Goal: Communication & Community: Answer question/provide support

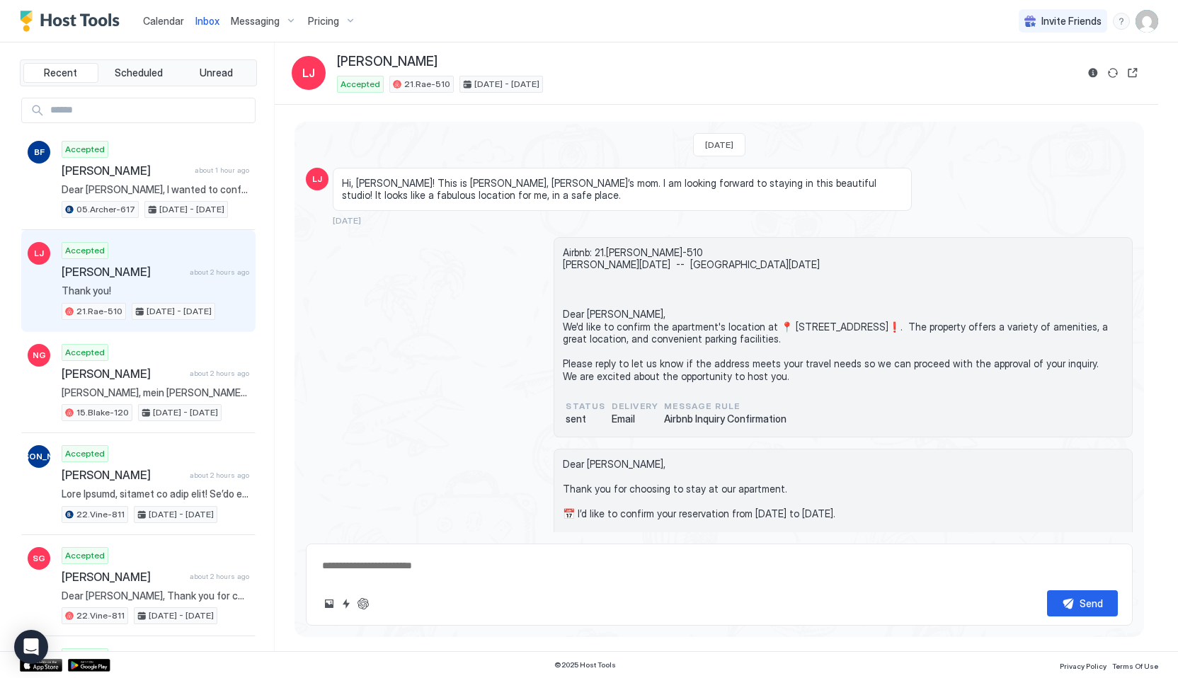
click at [164, 13] on link "Calendar" at bounding box center [163, 20] width 41 height 15
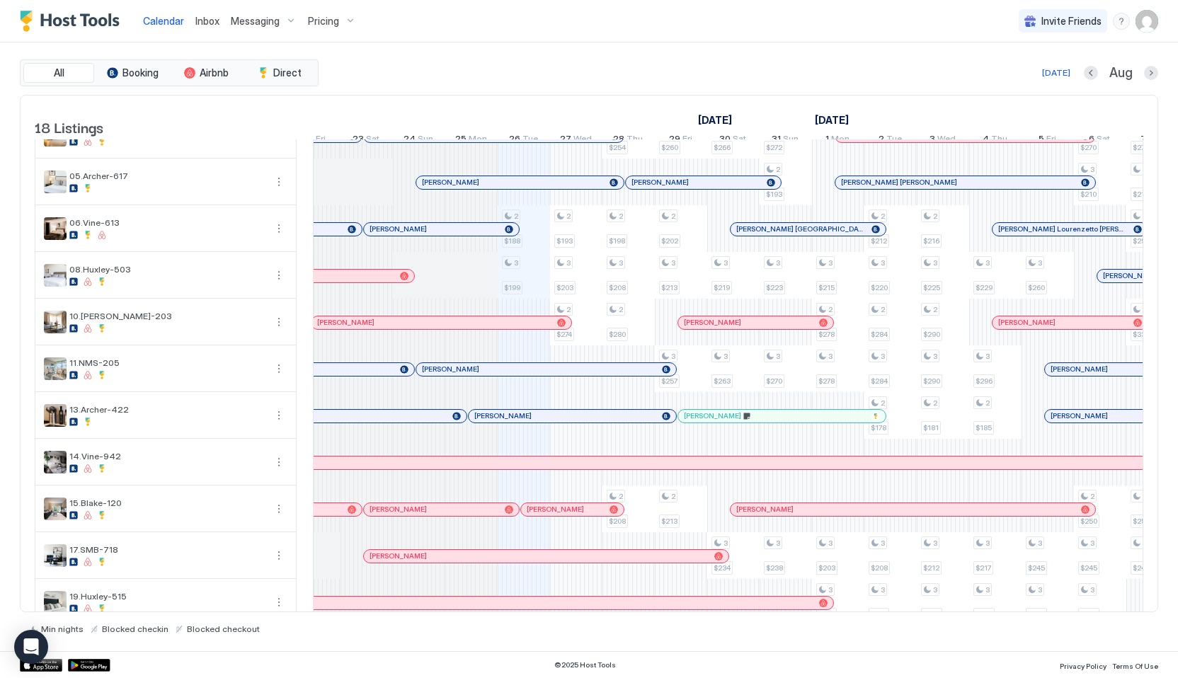
scroll to position [0, 593]
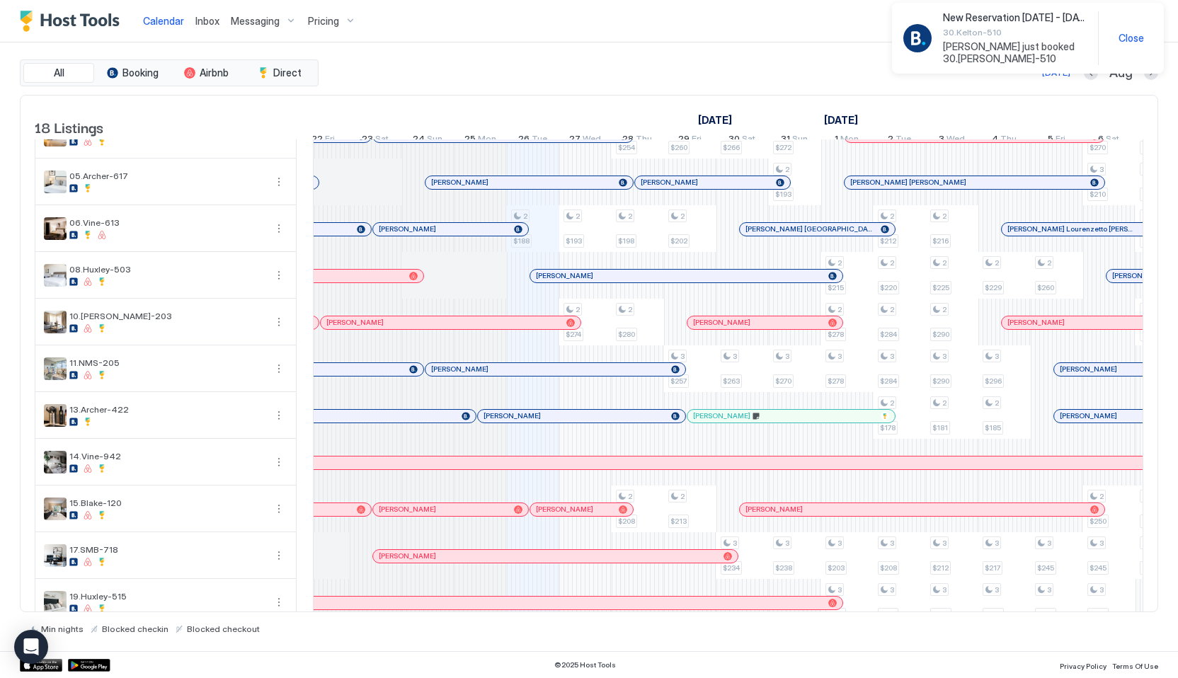
click at [962, 53] on span "[PERSON_NAME] just booked 30.[PERSON_NAME]-510" at bounding box center [1015, 52] width 144 height 25
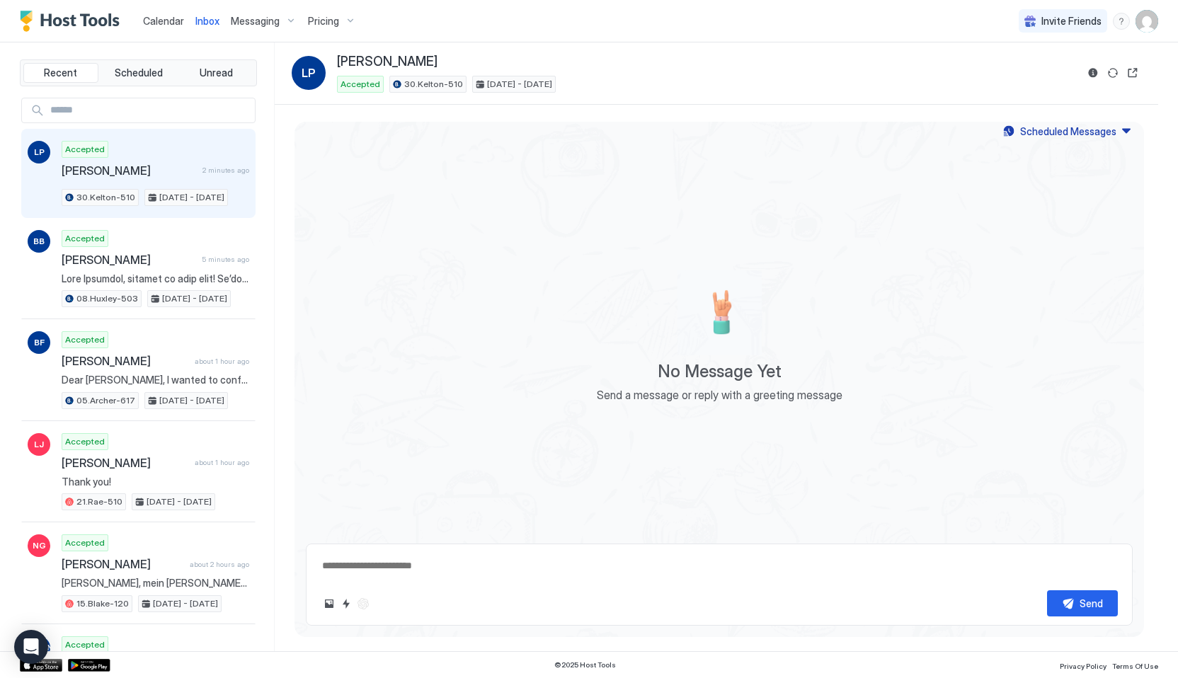
click at [370, 59] on span "[PERSON_NAME]" at bounding box center [387, 62] width 101 height 16
copy div "[PERSON_NAME]"
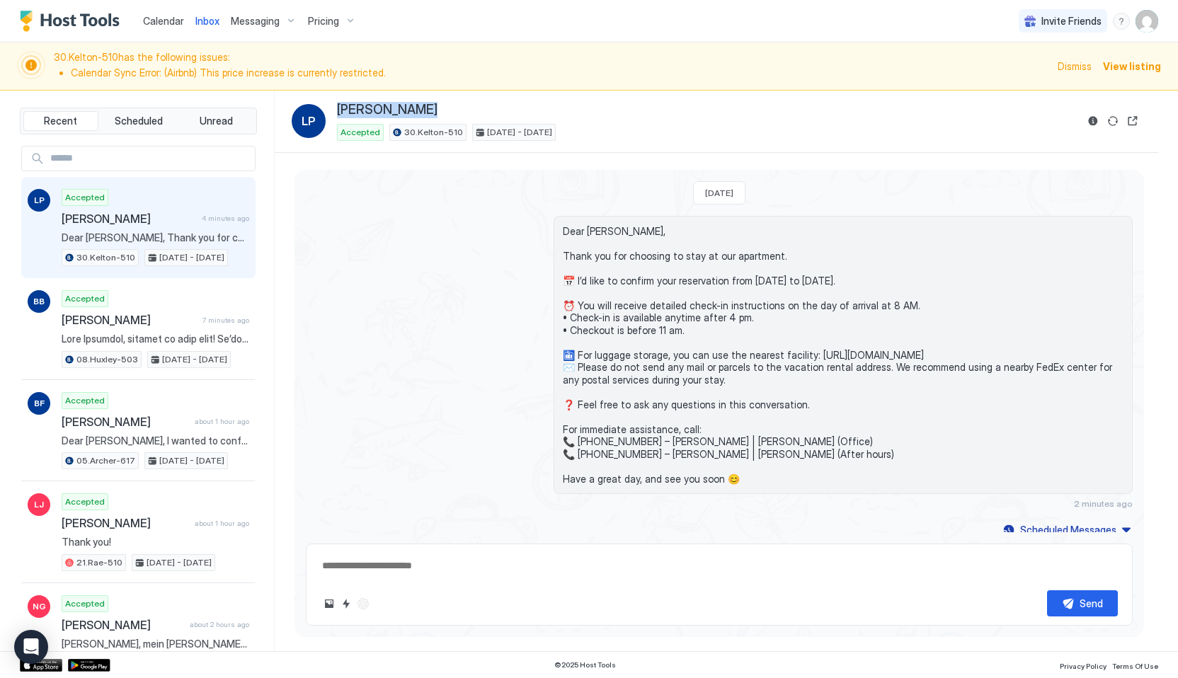
click at [164, 25] on span "Calendar" at bounding box center [163, 21] width 41 height 12
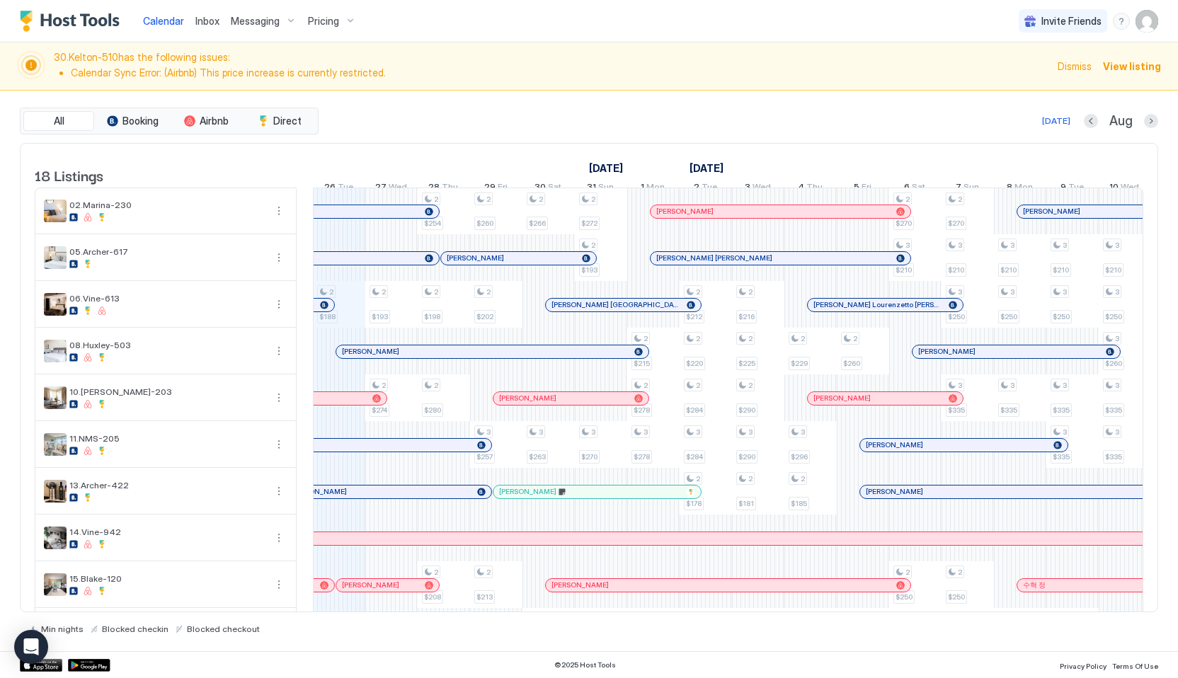
click at [372, 404] on div at bounding box center [371, 398] width 11 height 11
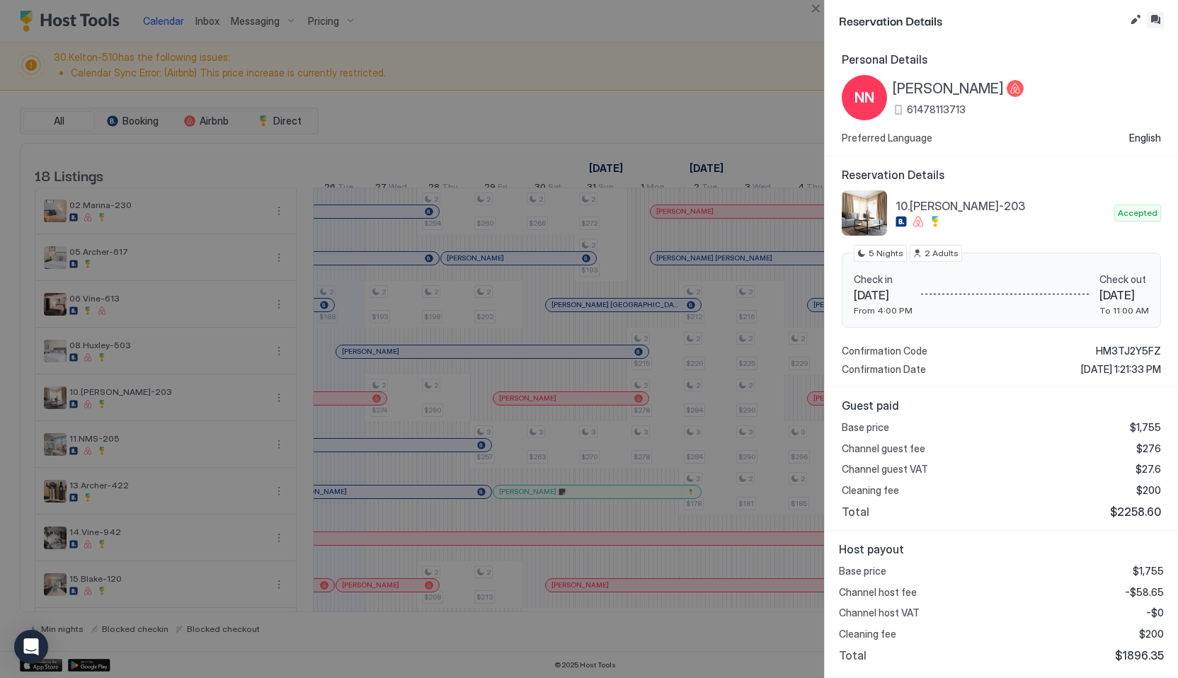
click at [1154, 20] on button "Inbox" at bounding box center [1155, 19] width 17 height 17
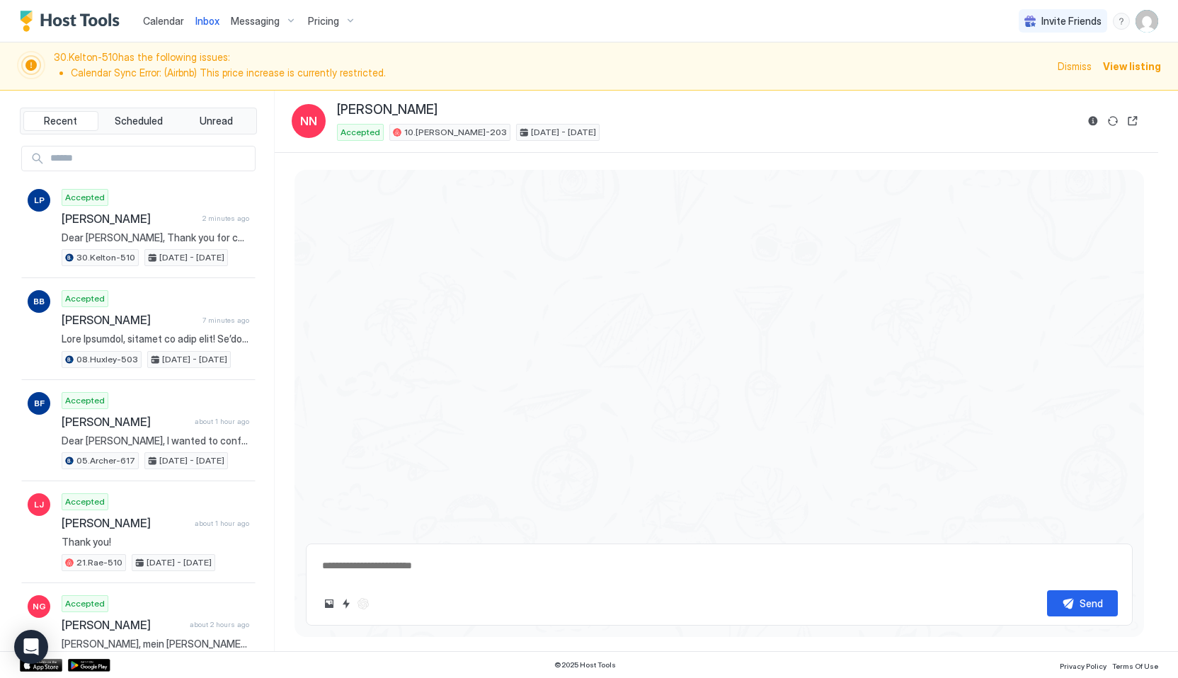
click at [486, 575] on textarea at bounding box center [719, 566] width 797 height 26
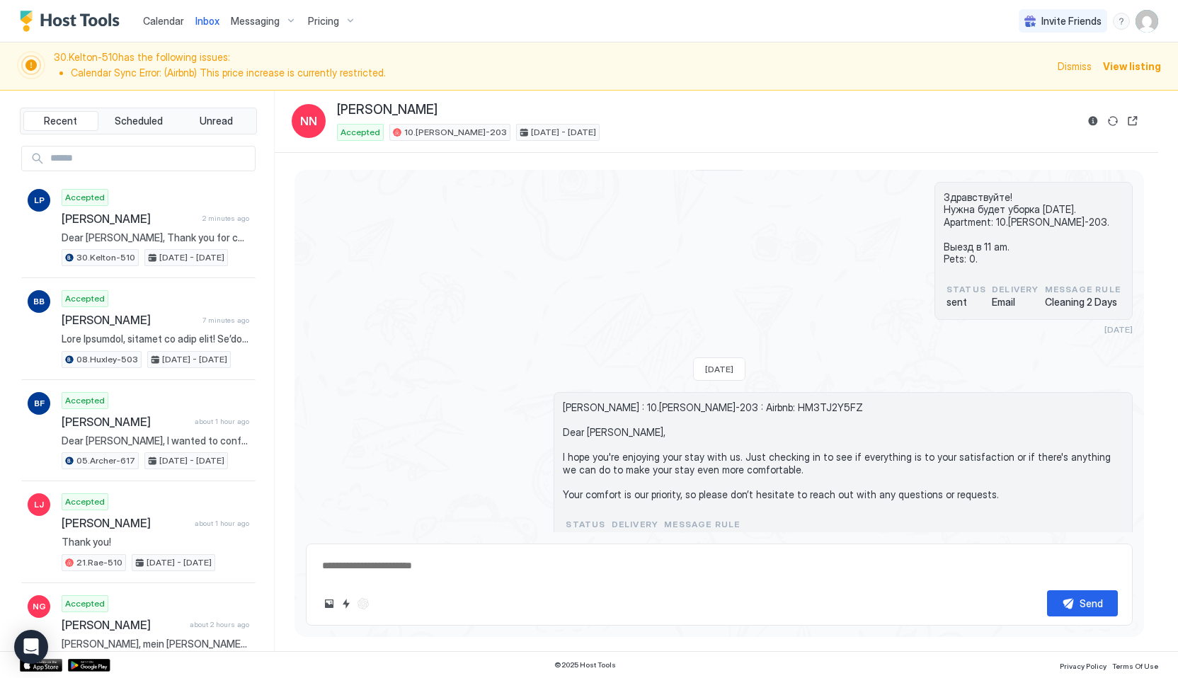
scroll to position [2659, 0]
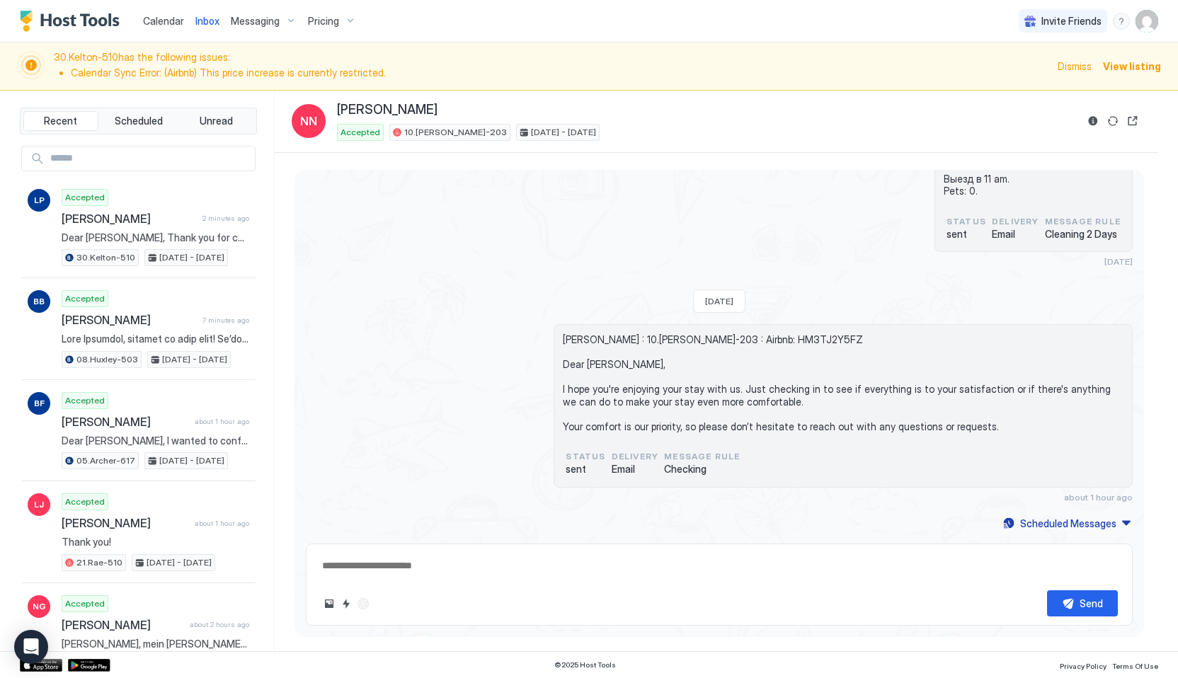
paste textarea "**********"
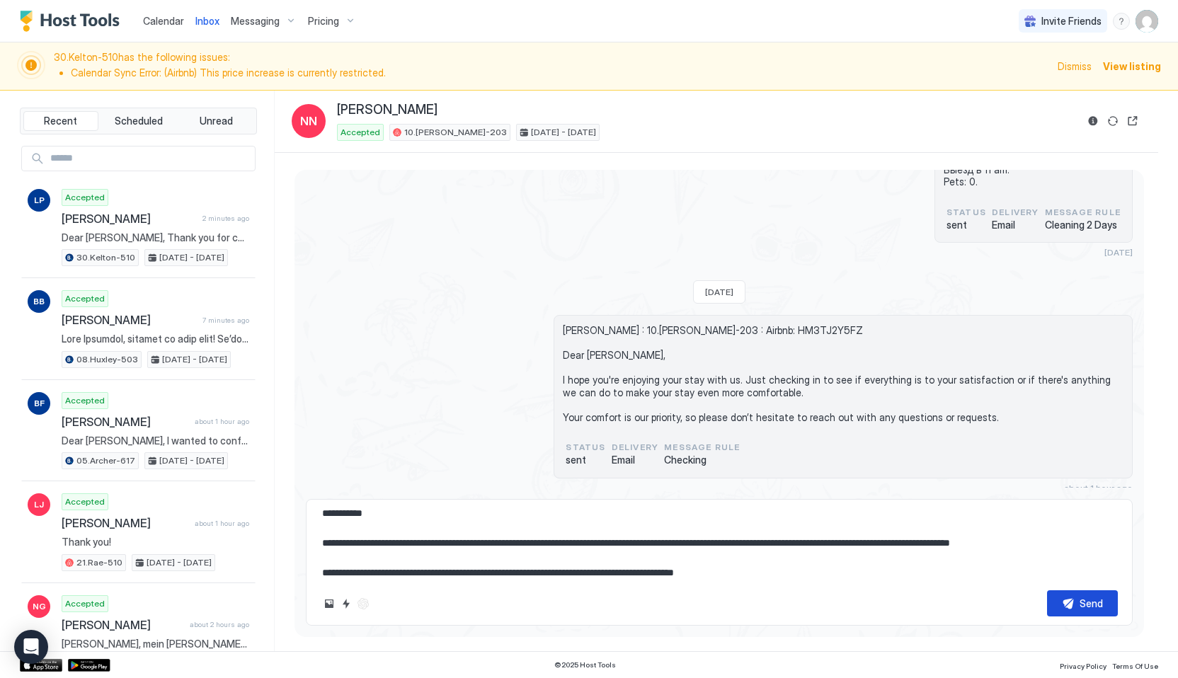
scroll to position [4091, 0]
type textarea "**********"
click at [1074, 603] on button "Send" at bounding box center [1082, 604] width 71 height 26
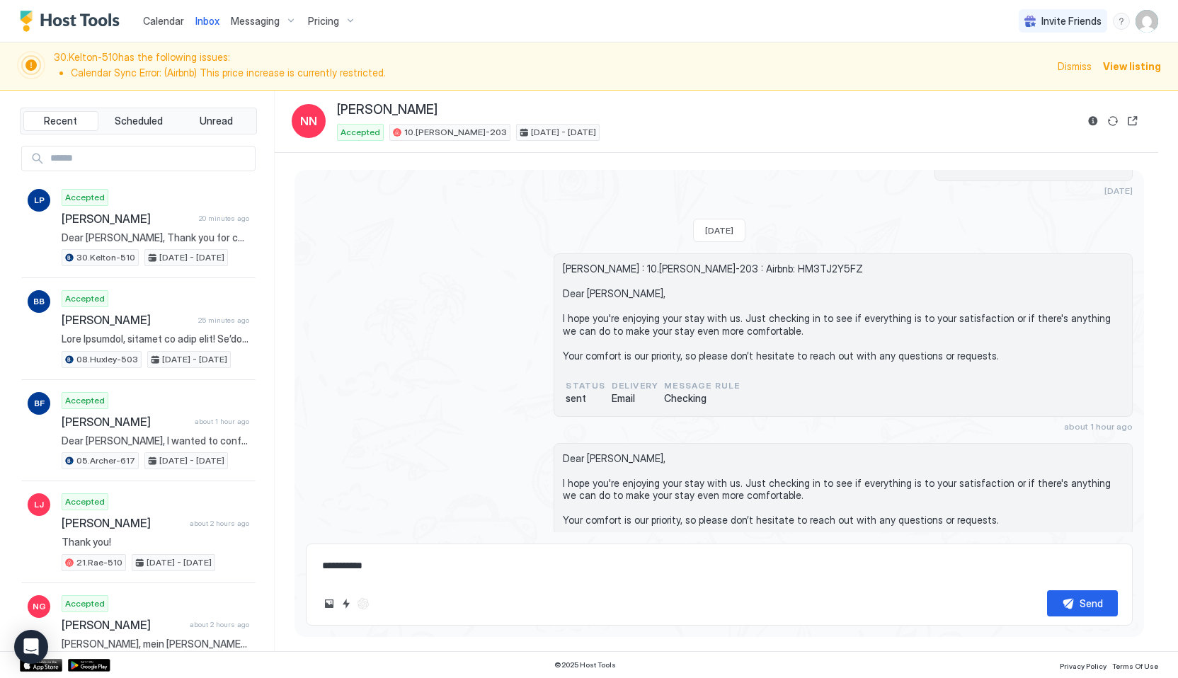
scroll to position [4249, 0]
